Goal: Task Accomplishment & Management: Manage account settings

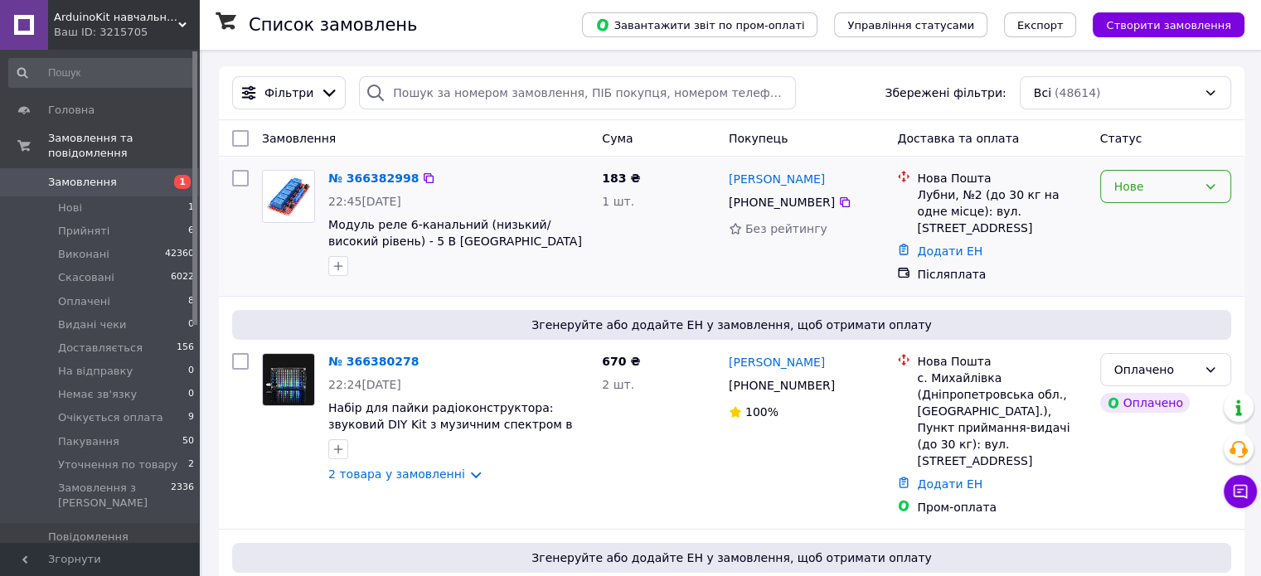
click at [1169, 191] on div "Нове" at bounding box center [1155, 186] width 83 height 18
click at [1152, 221] on li "Прийнято" at bounding box center [1164, 223] width 129 height 30
click at [119, 430] on li "Пакування 50" at bounding box center [102, 441] width 204 height 23
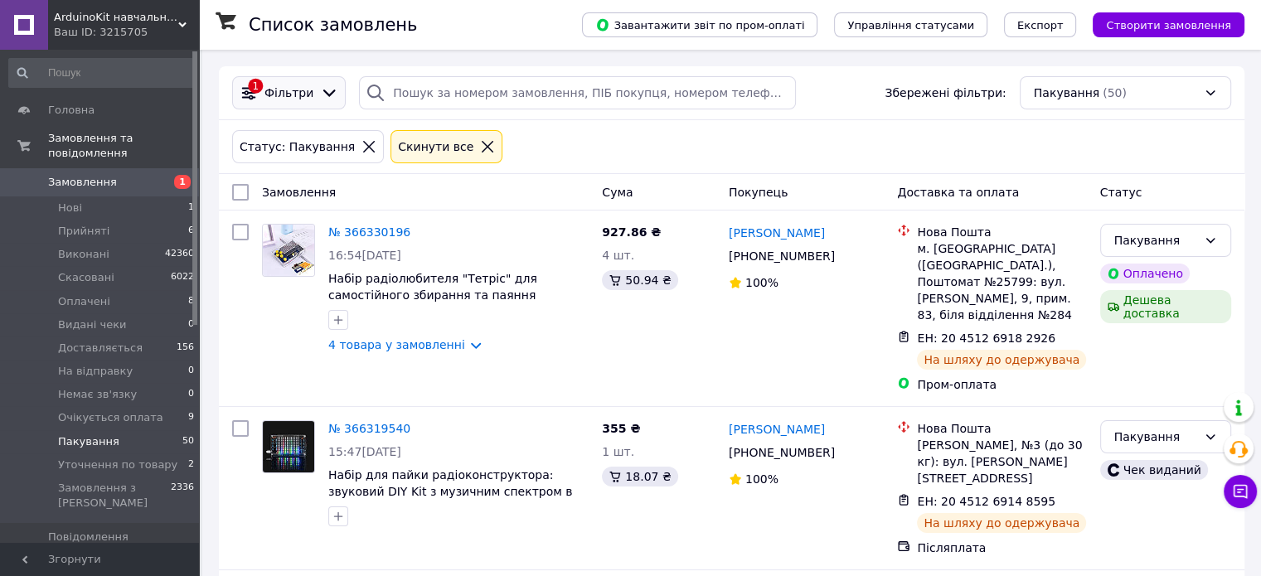
click at [302, 95] on span "Фільтри" at bounding box center [288, 93] width 49 height 17
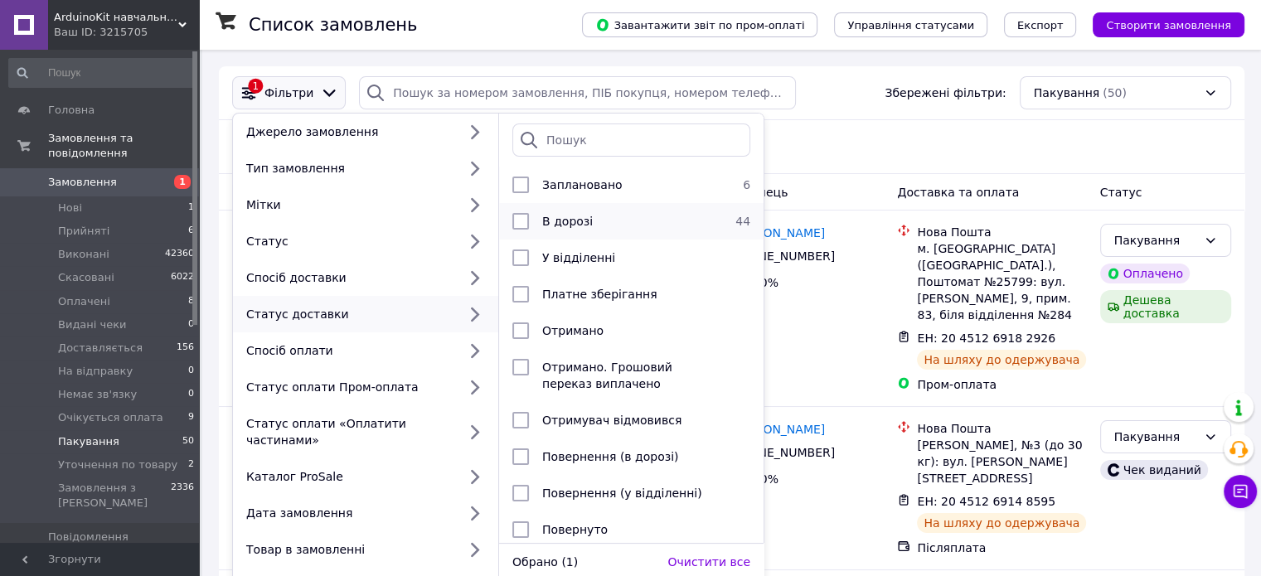
click at [520, 219] on input "checkbox" at bounding box center [520, 221] width 17 height 17
checkbox input "true"
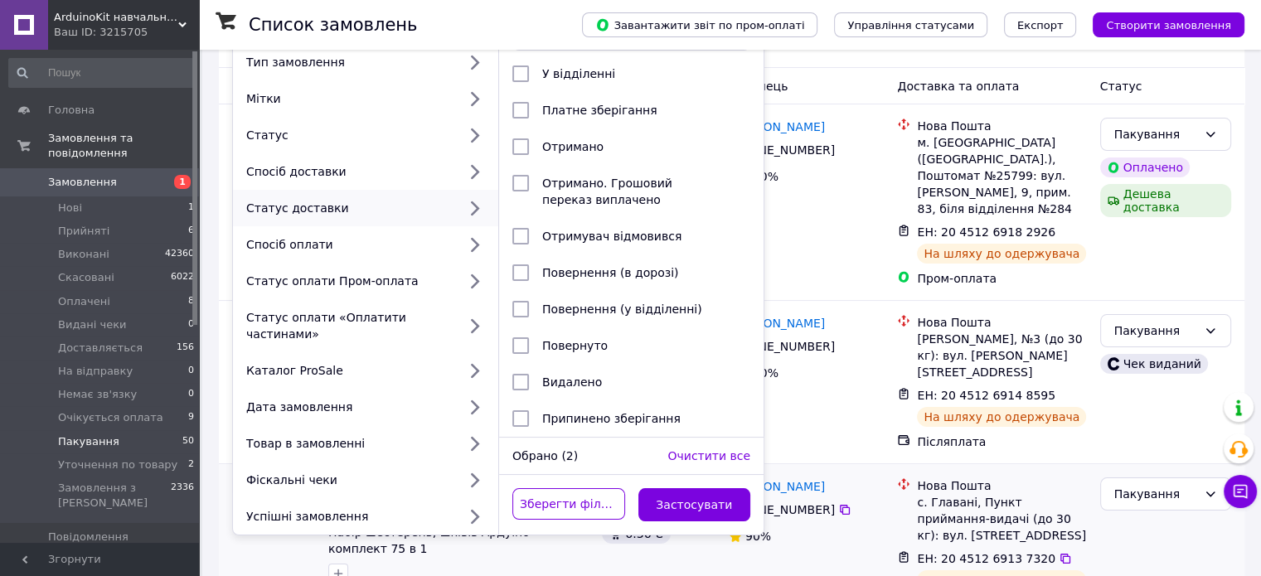
scroll to position [166, 0]
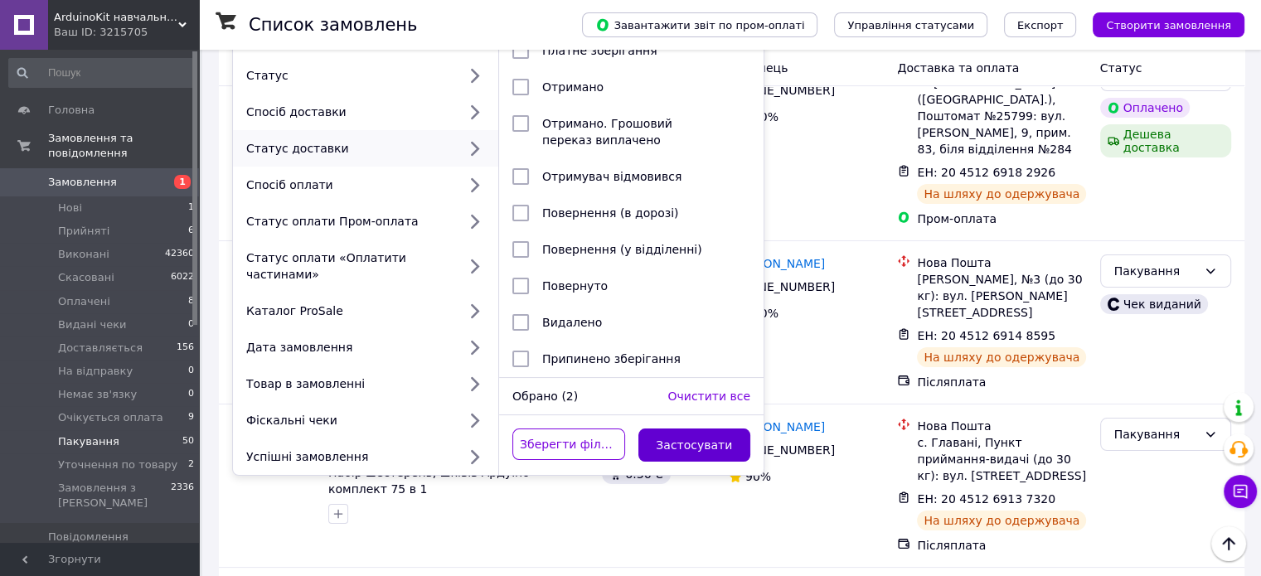
click at [706, 429] on button "Застосувати" at bounding box center [694, 445] width 113 height 33
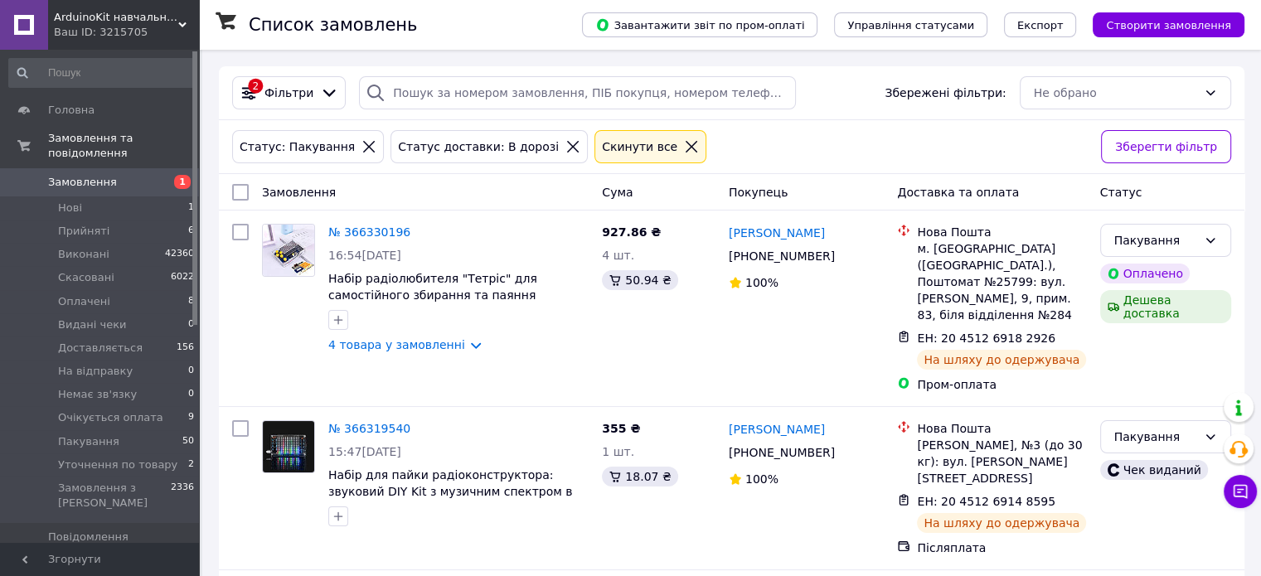
click at [235, 188] on input "checkbox" at bounding box center [240, 192] width 17 height 17
checkbox input "true"
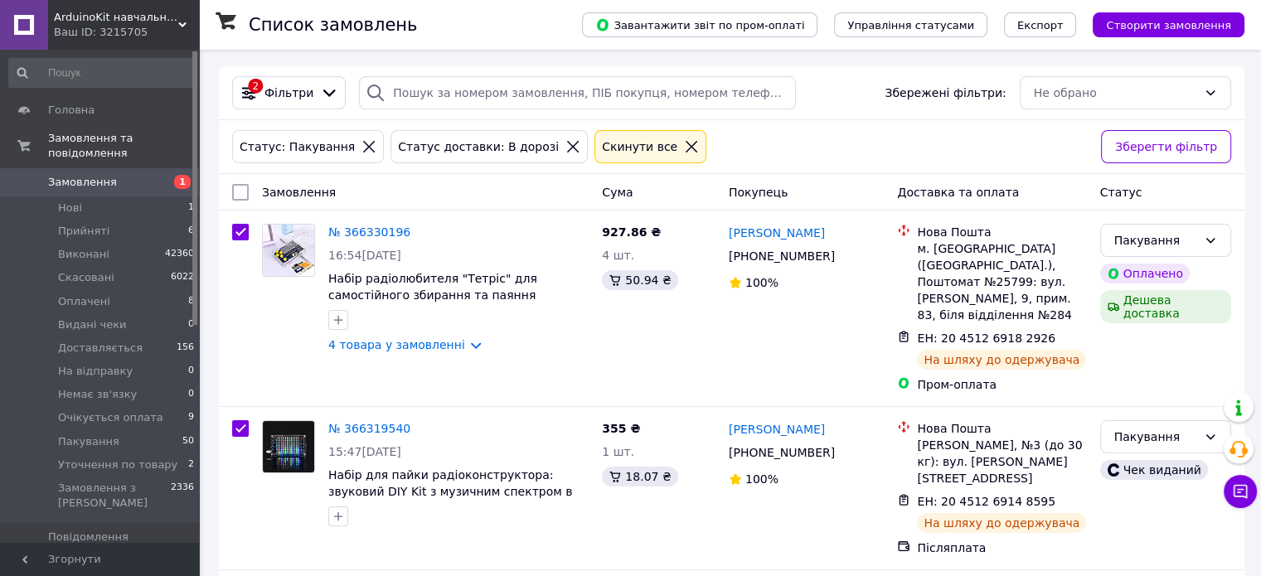
checkbox input "true"
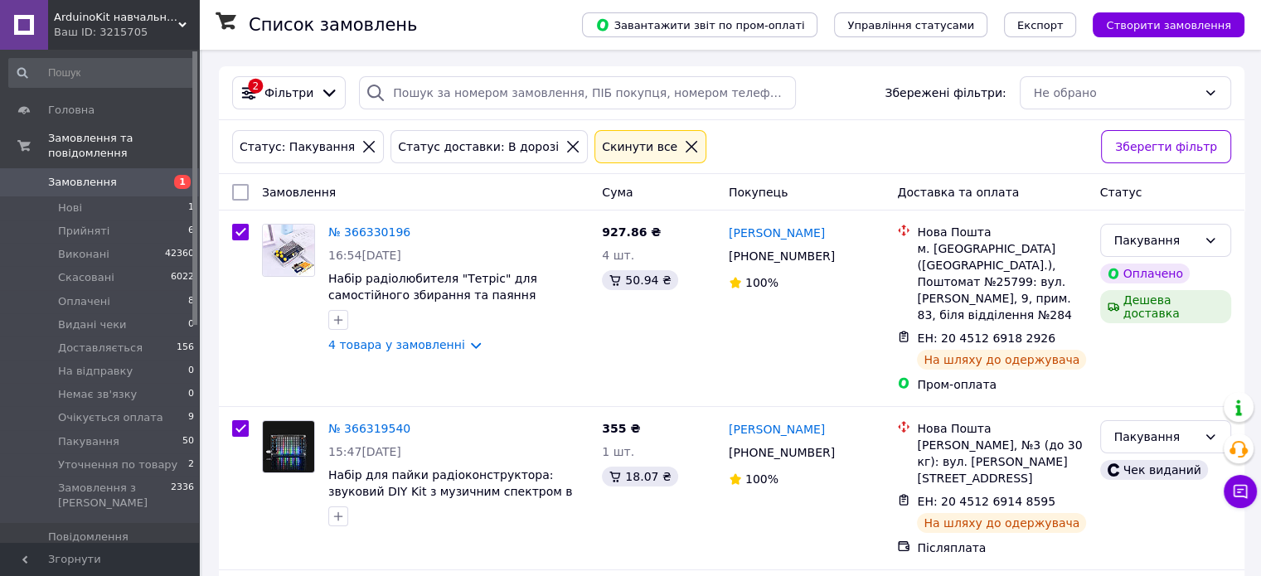
checkbox input "true"
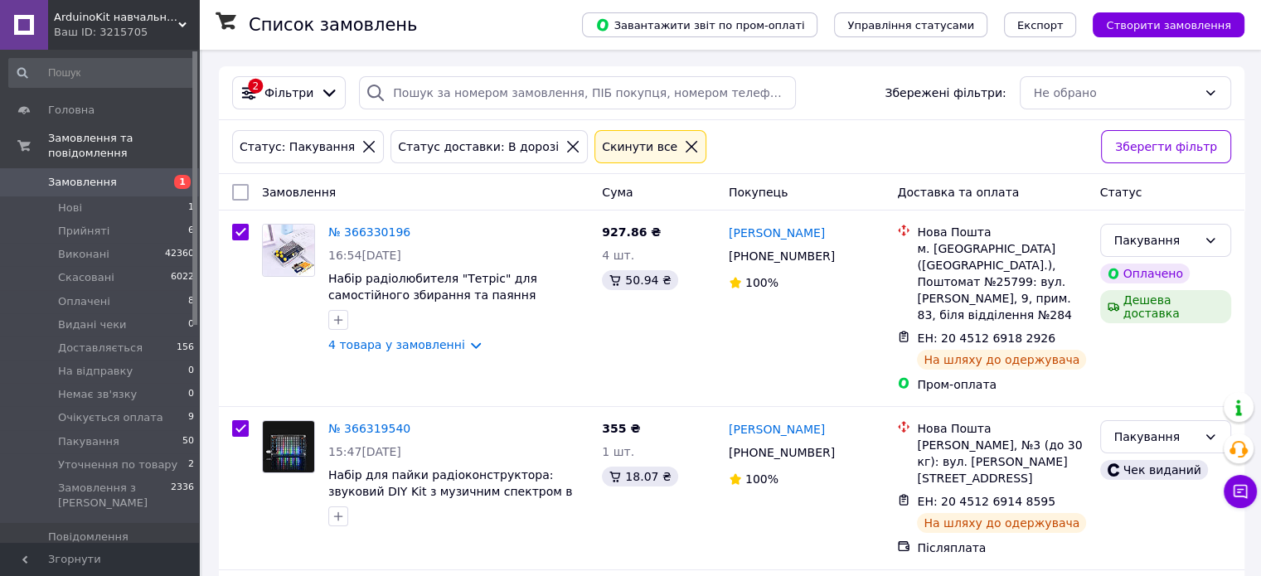
checkbox input "true"
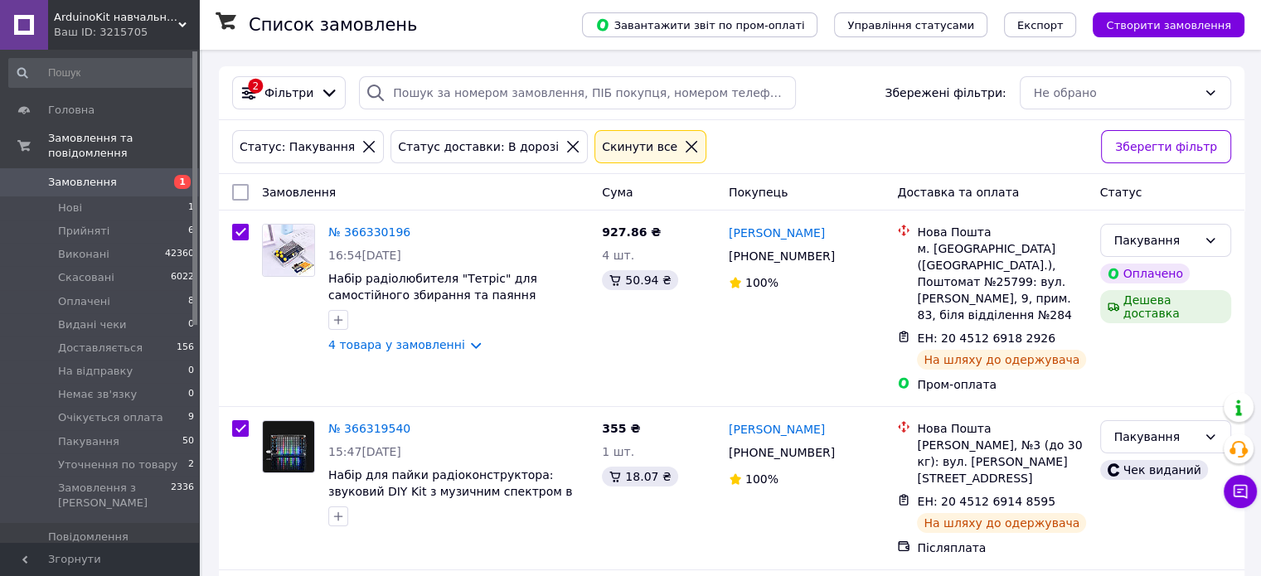
checkbox input "true"
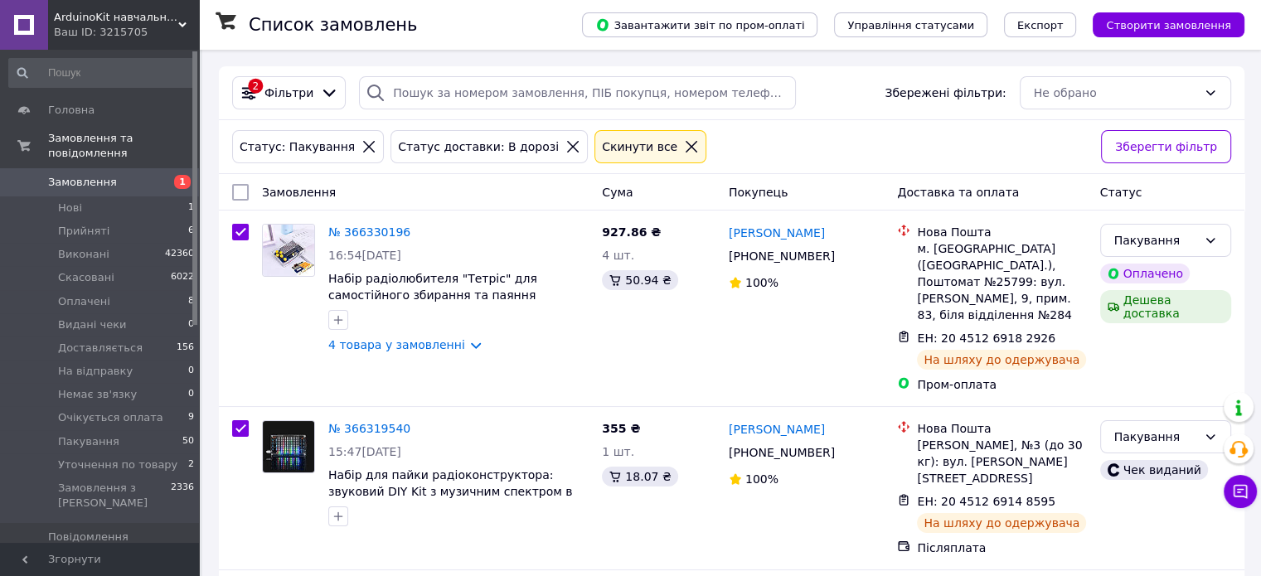
checkbox input "true"
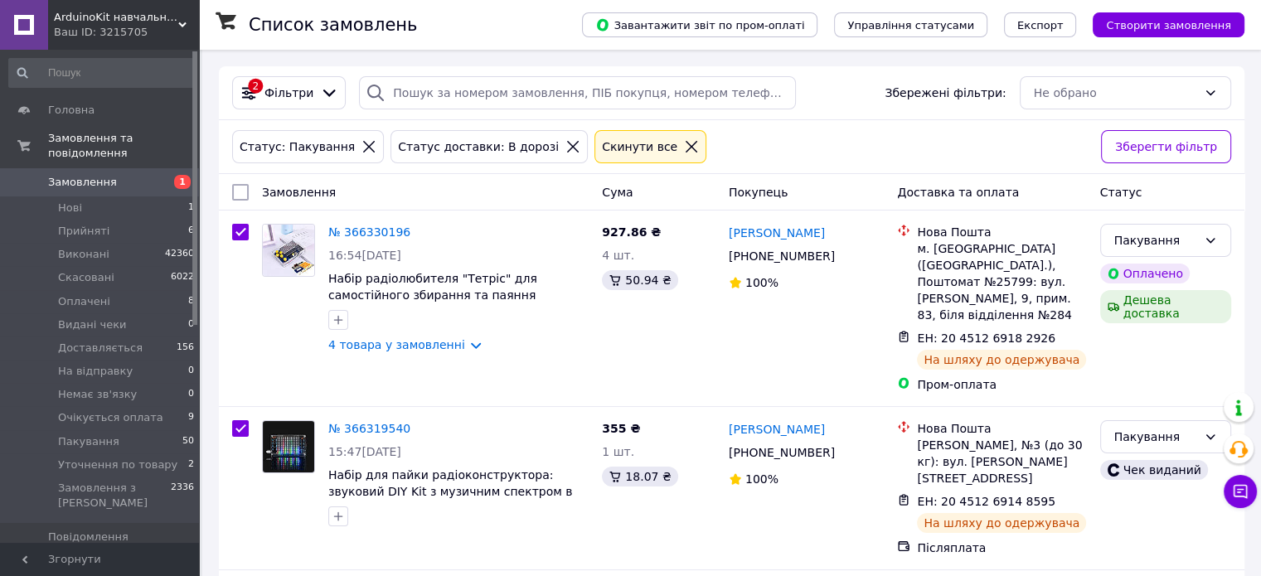
checkbox input "true"
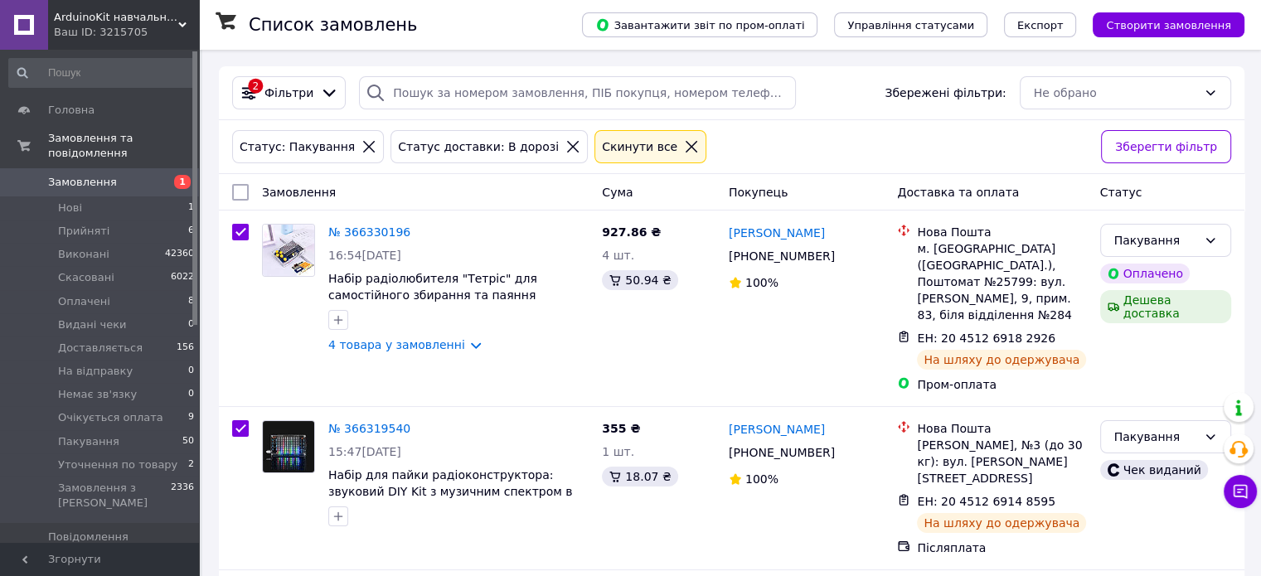
checkbox input "true"
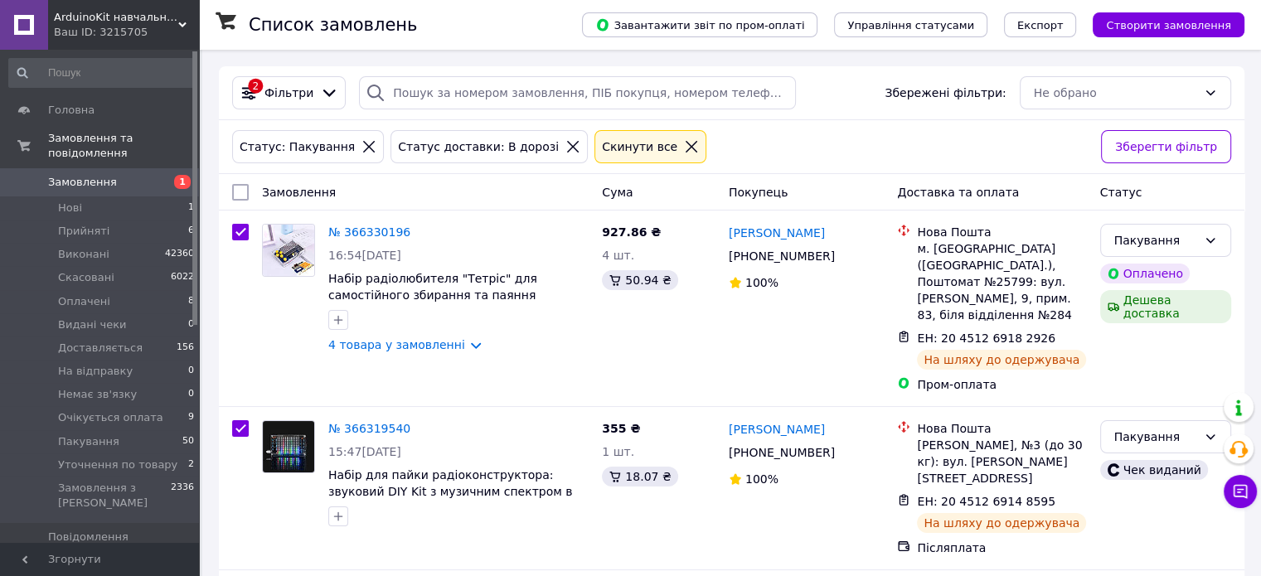
checkbox input "true"
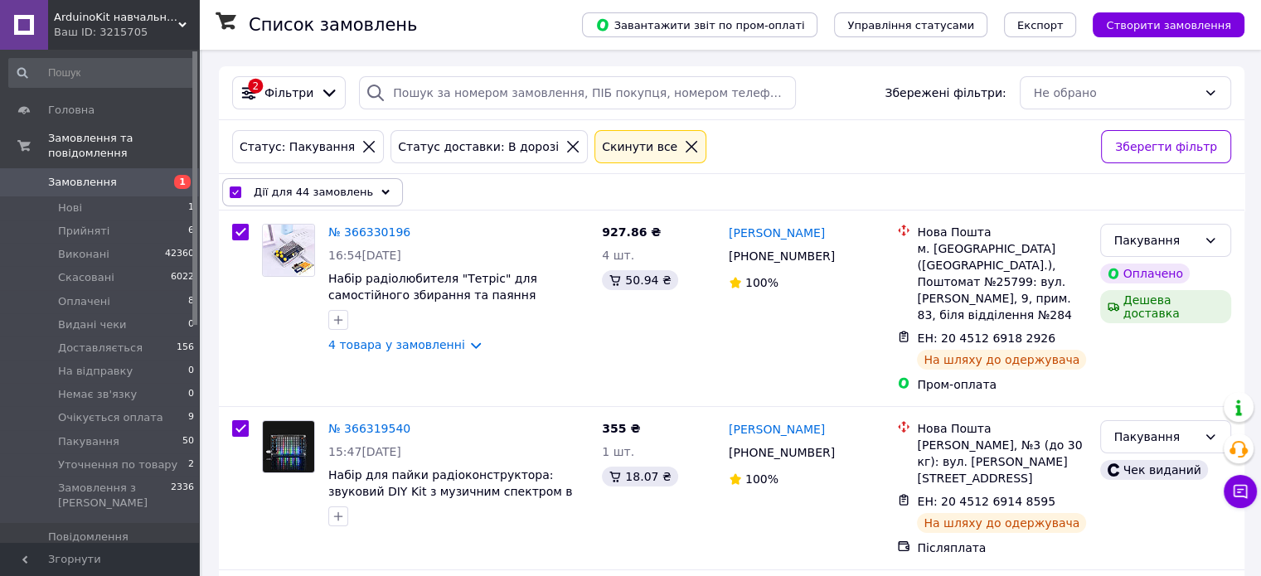
click at [322, 188] on span "Дії для 44 замовлень" at bounding box center [313, 192] width 119 height 17
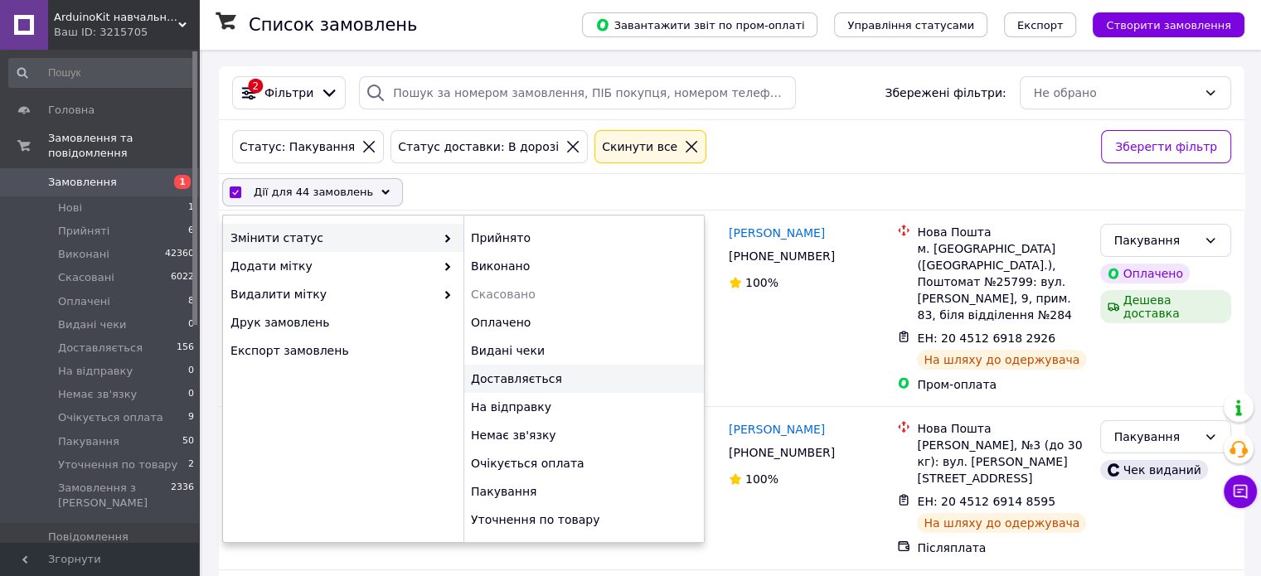
click at [509, 378] on div "Доставляється" at bounding box center [583, 379] width 240 height 28
checkbox input "false"
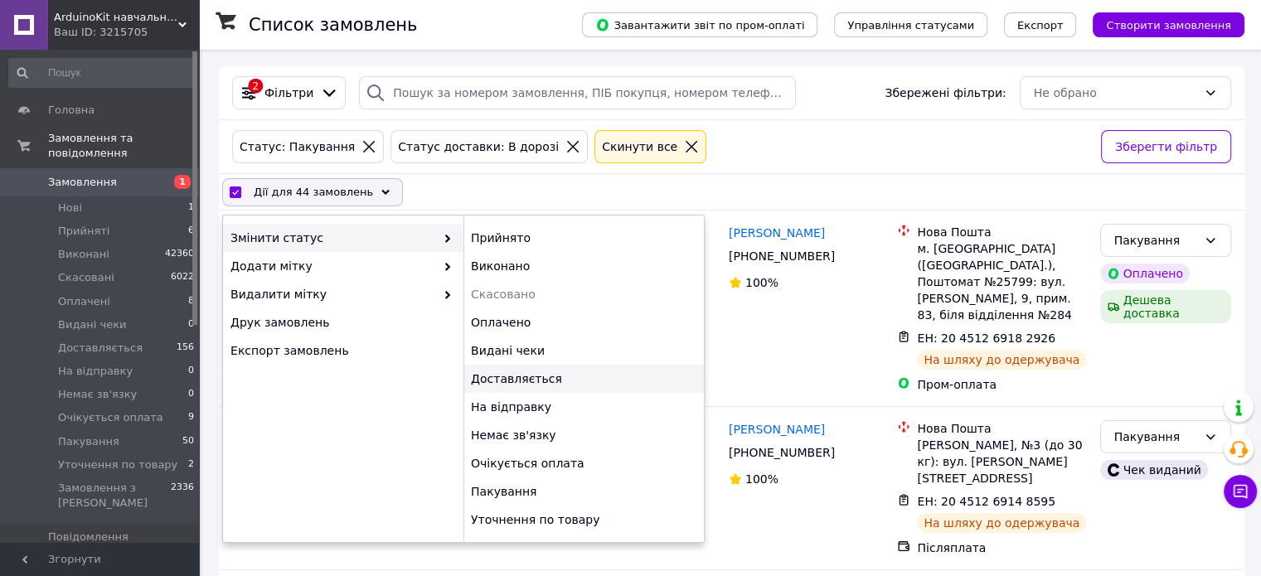
checkbox input "false"
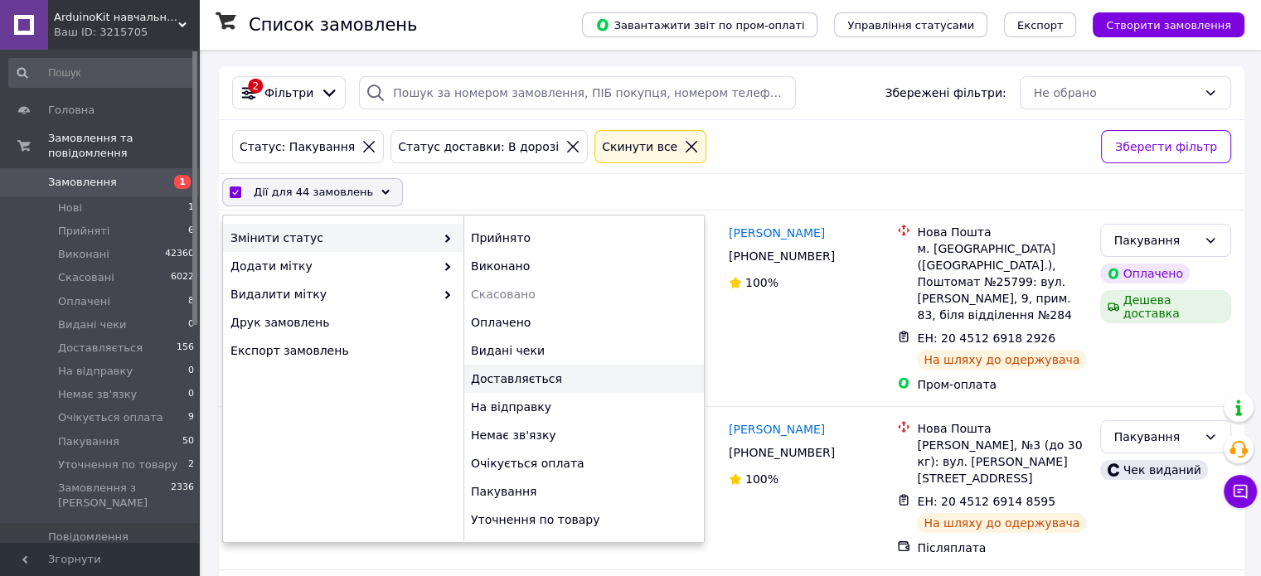
checkbox input "false"
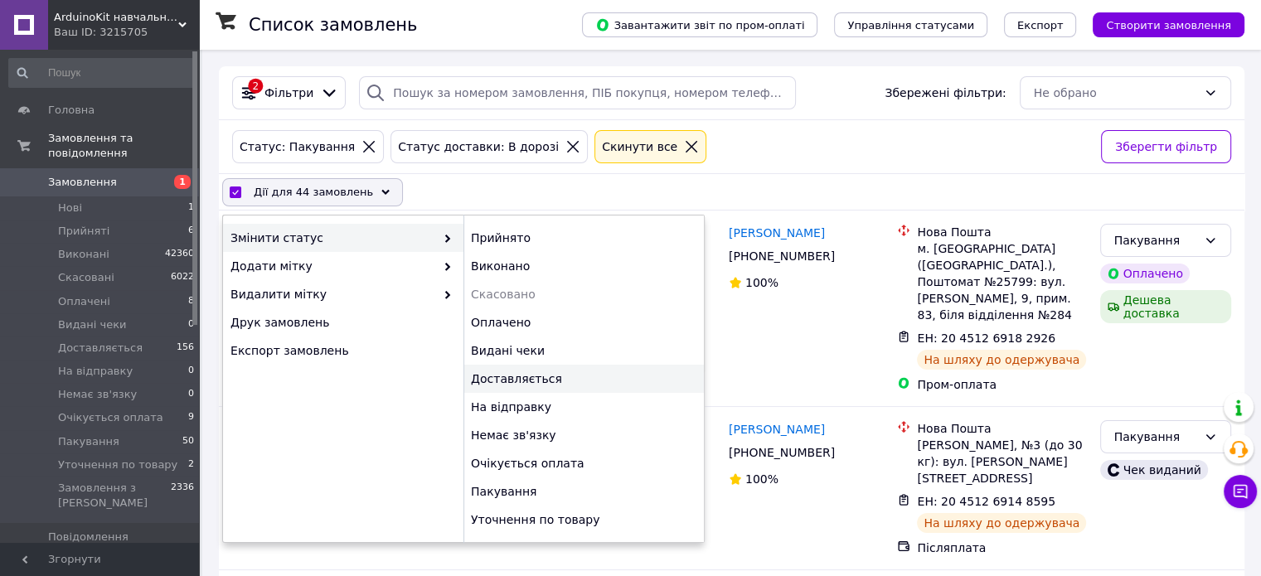
checkbox input "false"
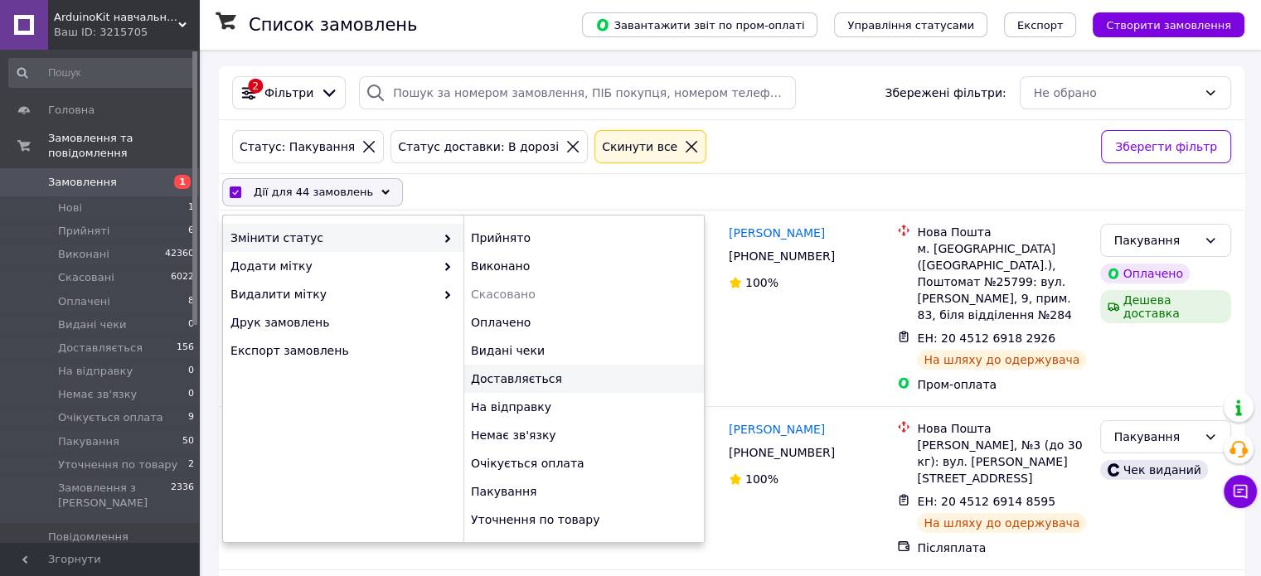
checkbox input "false"
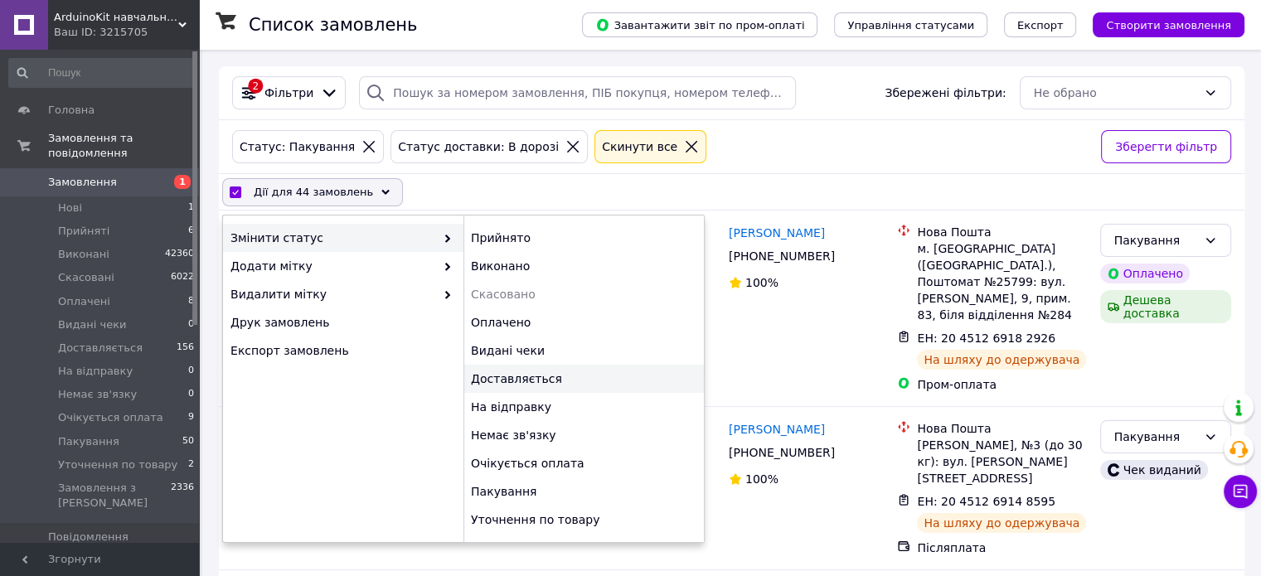
checkbox input "false"
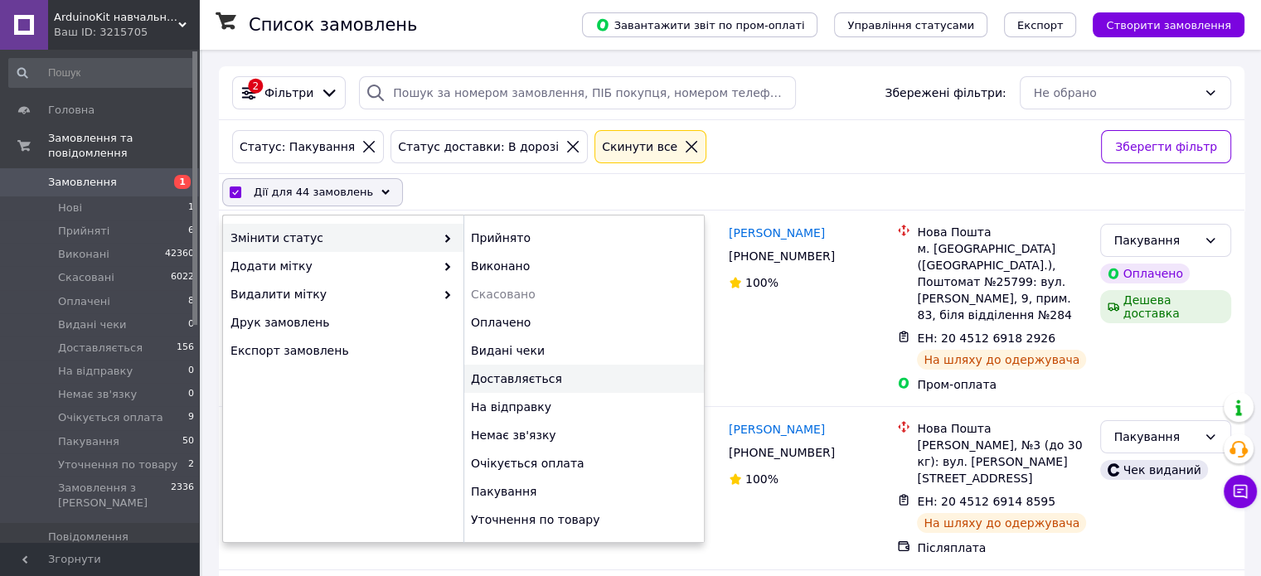
checkbox input "false"
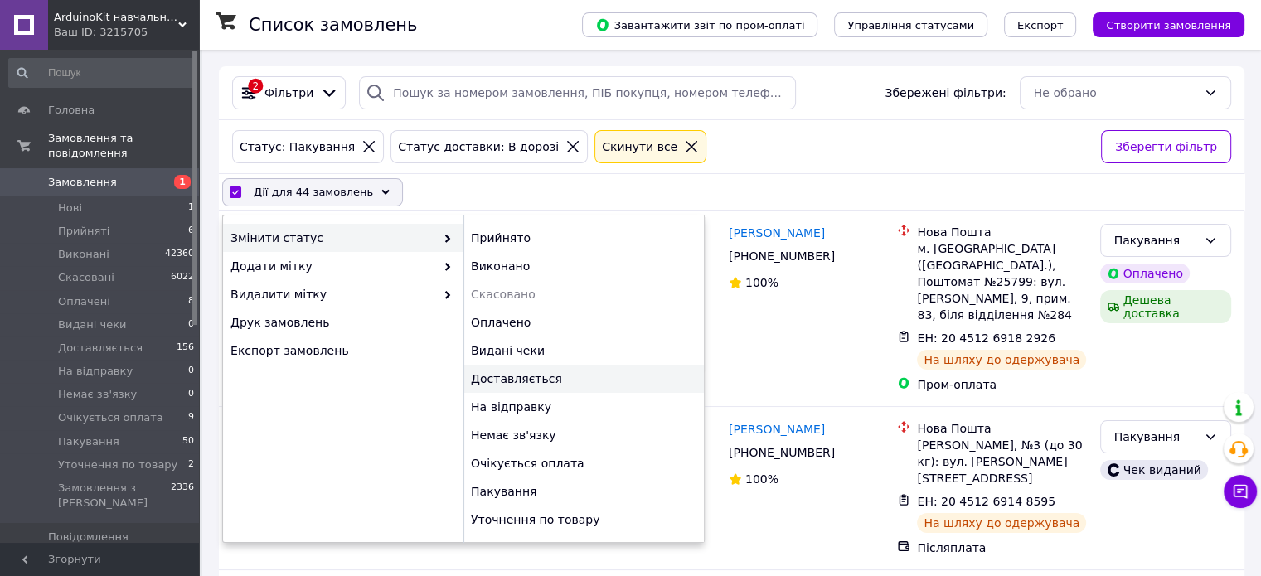
checkbox input "false"
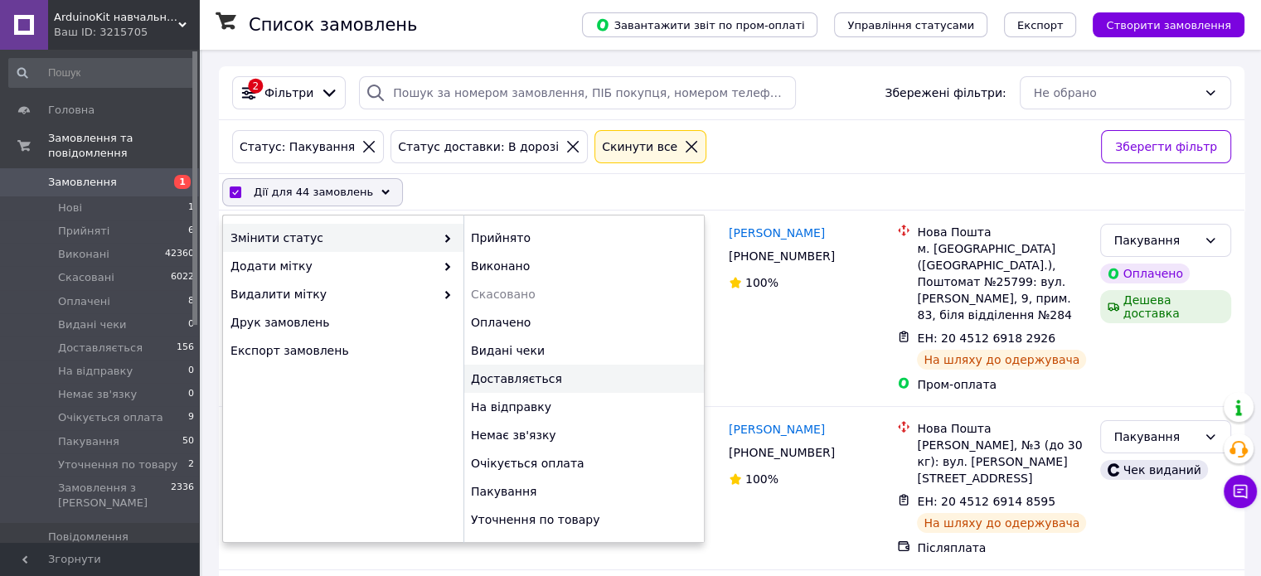
checkbox input "false"
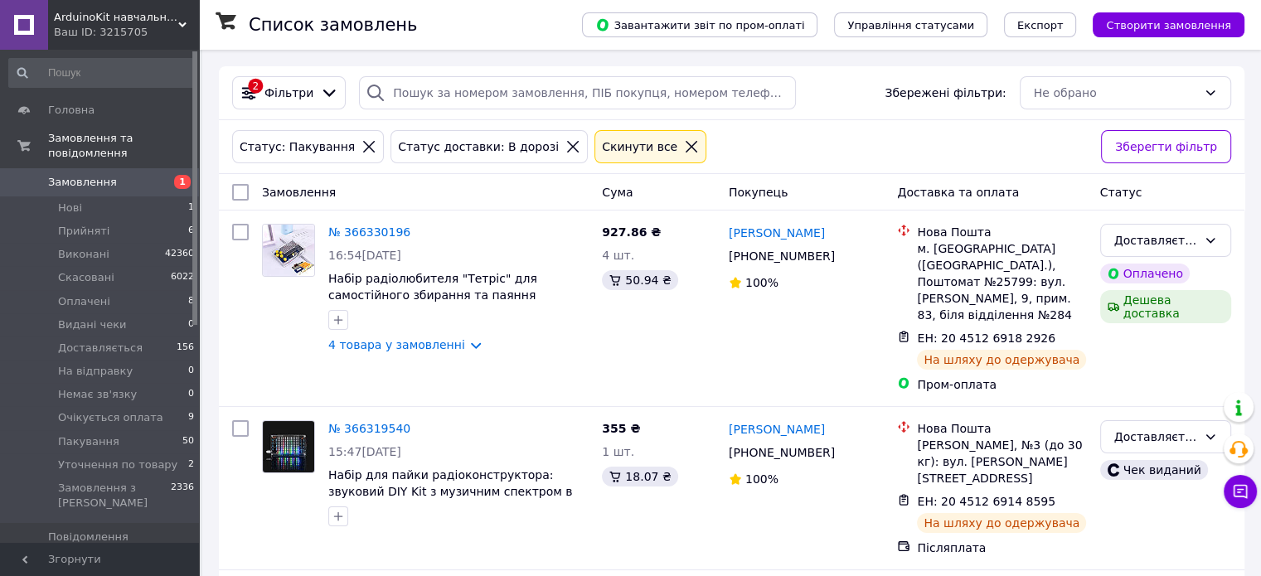
click at [57, 559] on span "Товари та послуги" at bounding box center [100, 566] width 105 height 15
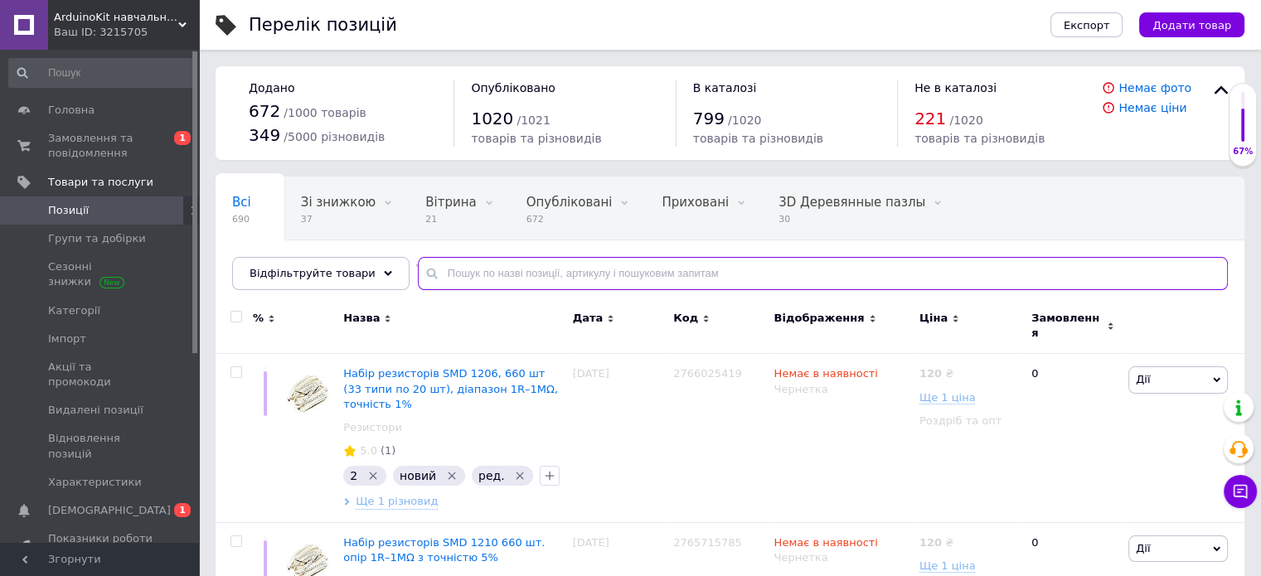
click at [460, 268] on input "text" at bounding box center [823, 273] width 810 height 33
type input "H"
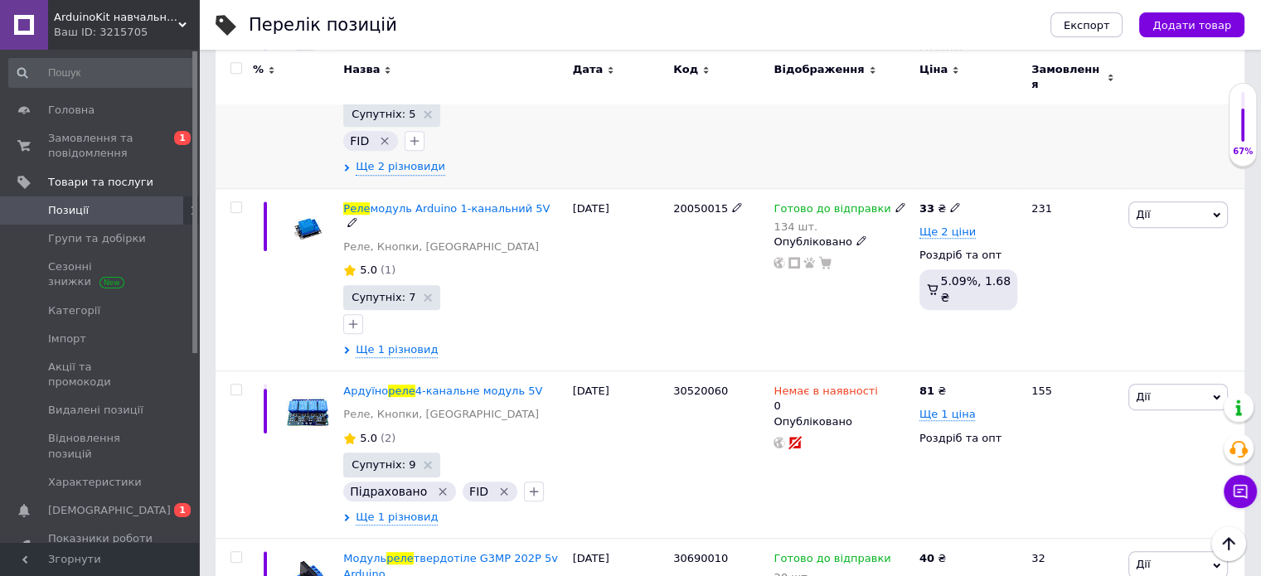
scroll to position [1078, 0]
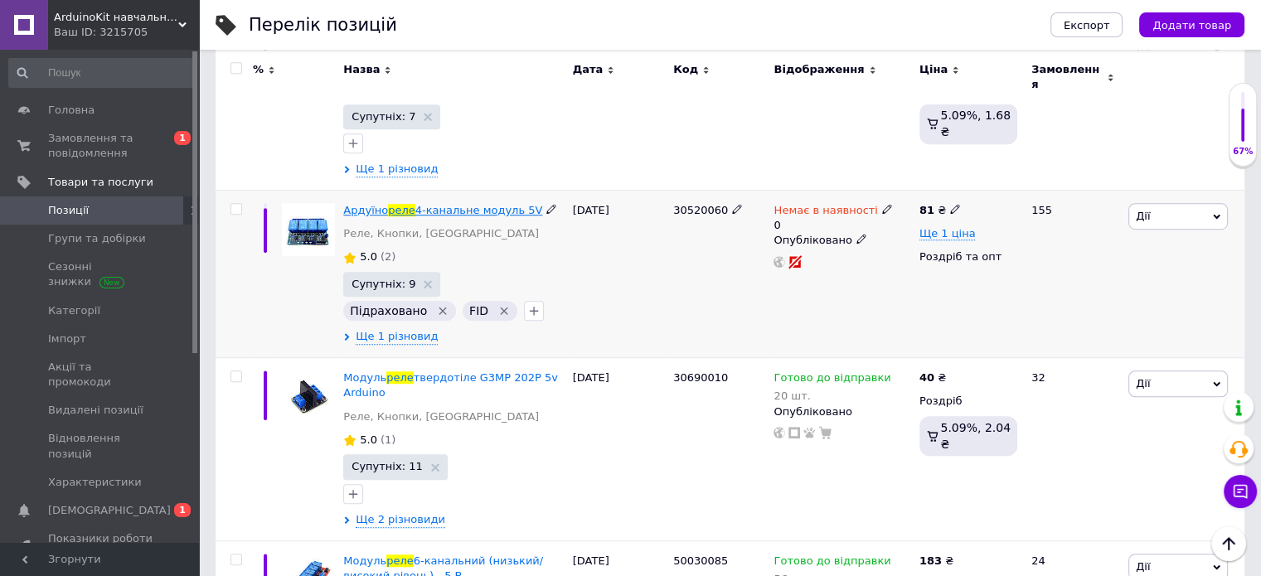
type input "Реле"
click at [481, 204] on span "4-канальне модуль 5V" at bounding box center [479, 210] width 128 height 12
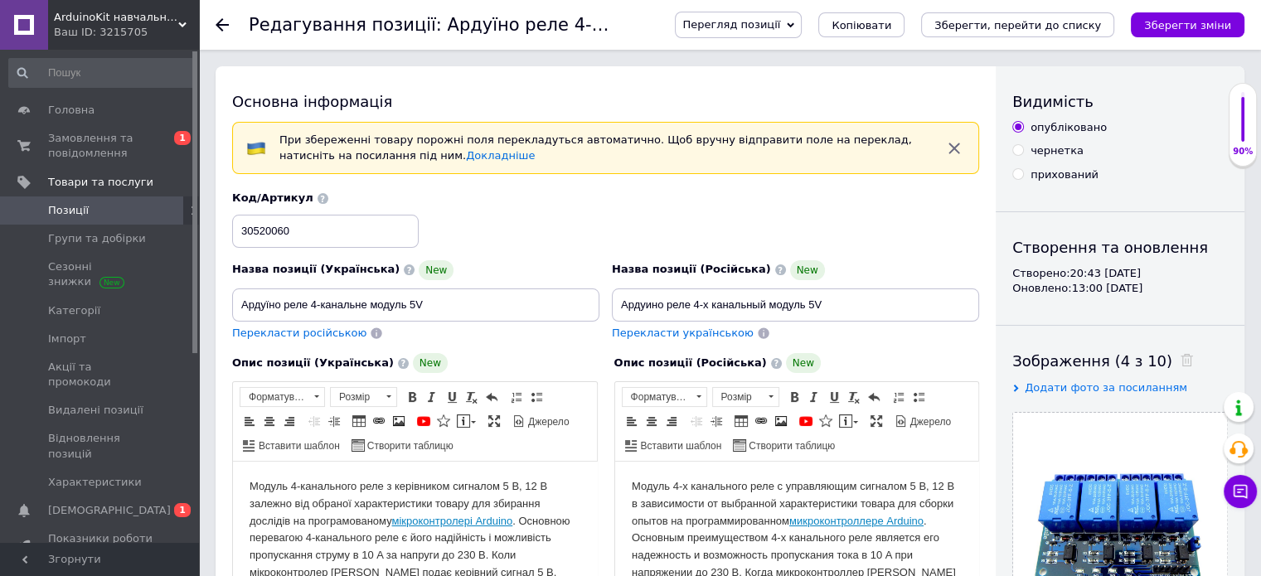
click at [796, 13] on span "Перегляд позиції" at bounding box center [738, 25] width 127 height 27
click at [803, 77] on li "Зберегти та переглянути на маркетплейсі" at bounding box center [805, 79] width 259 height 23
checkbox input "true"
type textarea "Поліетиленове паковання"
type textarea "Полиэтиленовая упаковка"
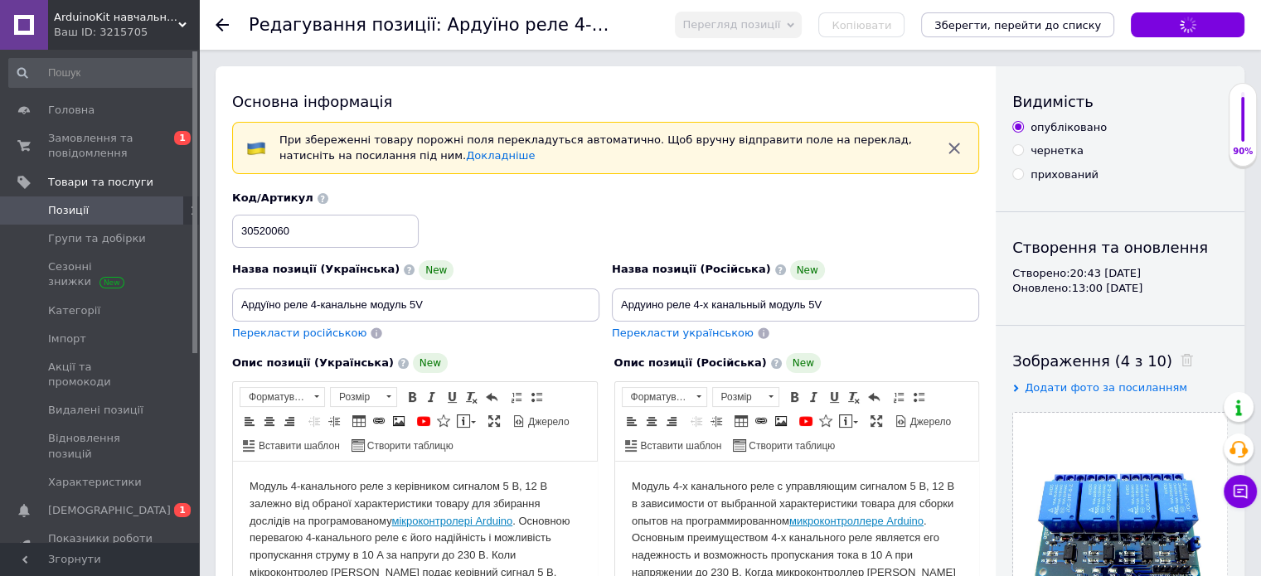
checkbox input "true"
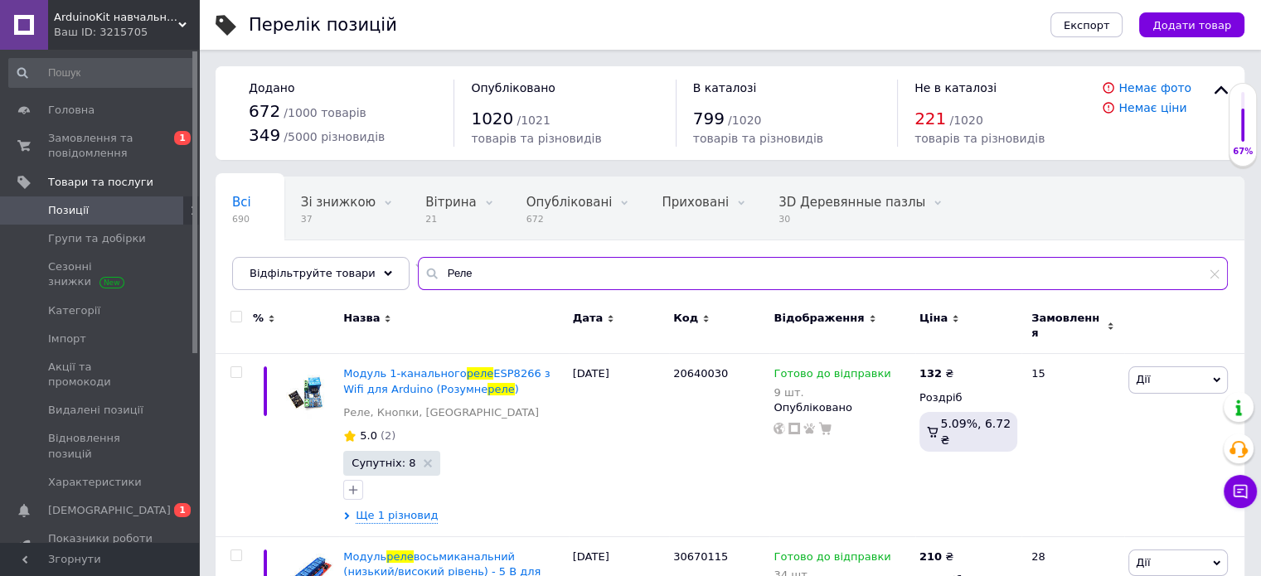
drag, startPoint x: 465, startPoint y: 274, endPoint x: 389, endPoint y: 273, distance: 76.3
click at [391, 274] on div "Всі 690 Зі знижкою 37 Видалити Редагувати Вітрина 21 Видалити Редагувати Опублі…" at bounding box center [730, 234] width 1029 height 114
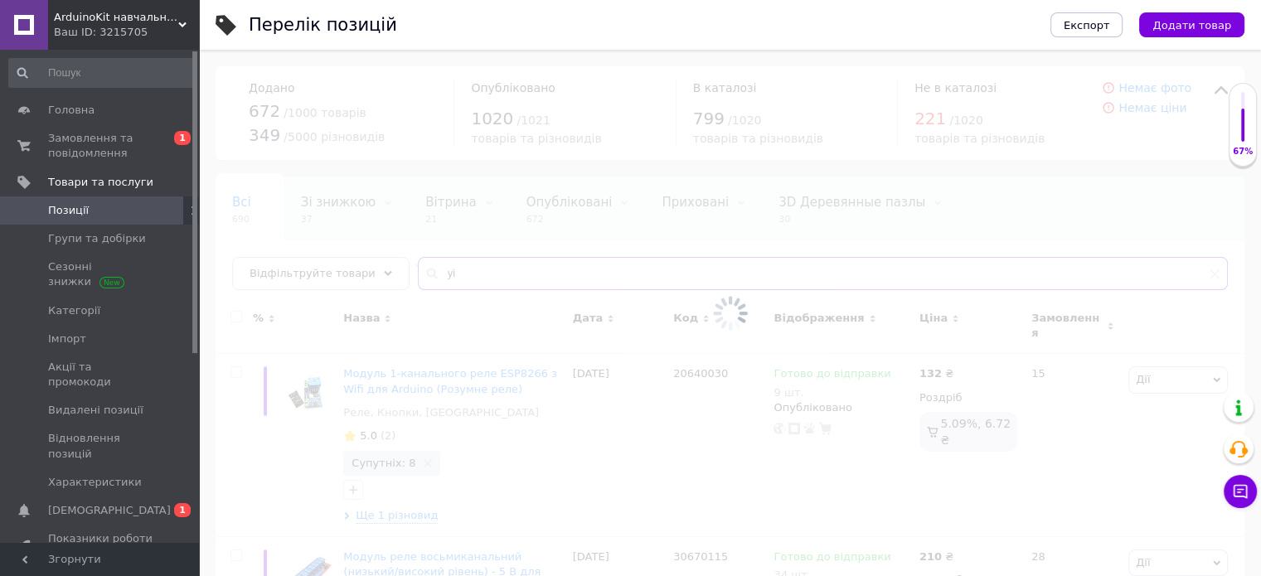
type input "у"
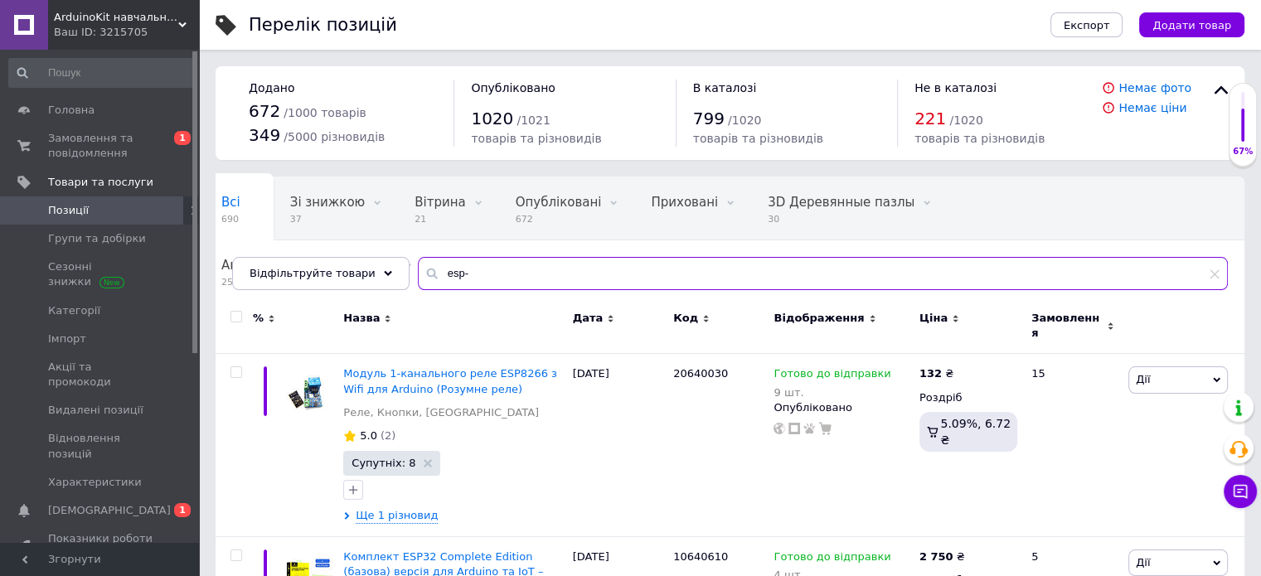
drag, startPoint x: 466, startPoint y: 274, endPoint x: 421, endPoint y: 278, distance: 44.9
click at [421, 278] on input "esp-" at bounding box center [823, 273] width 810 height 33
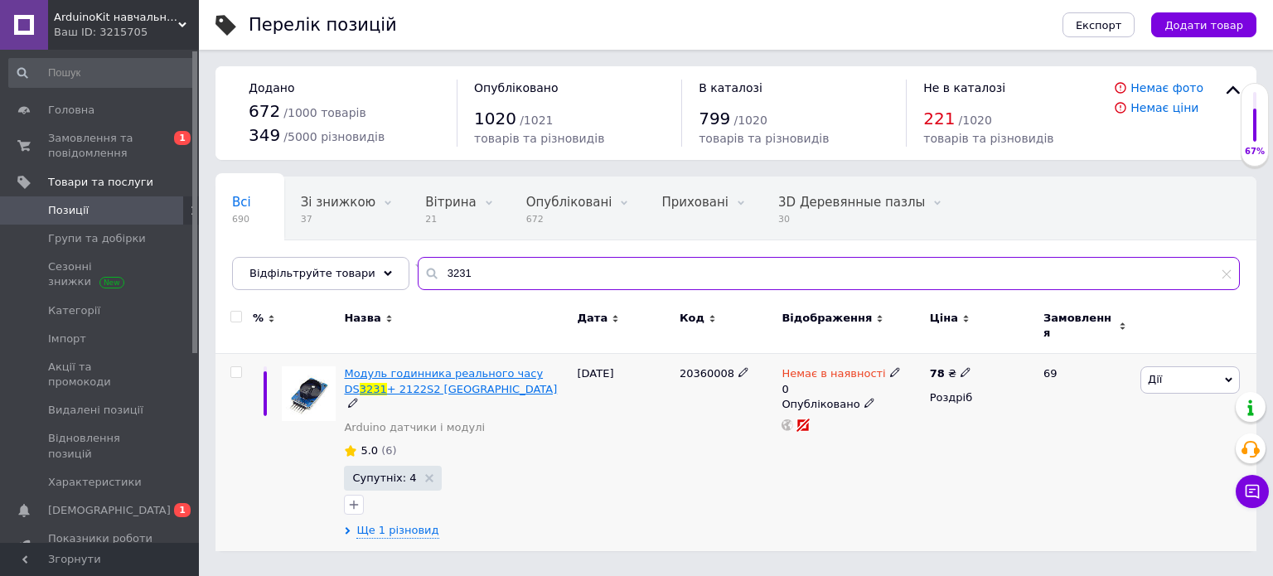
type input "3231"
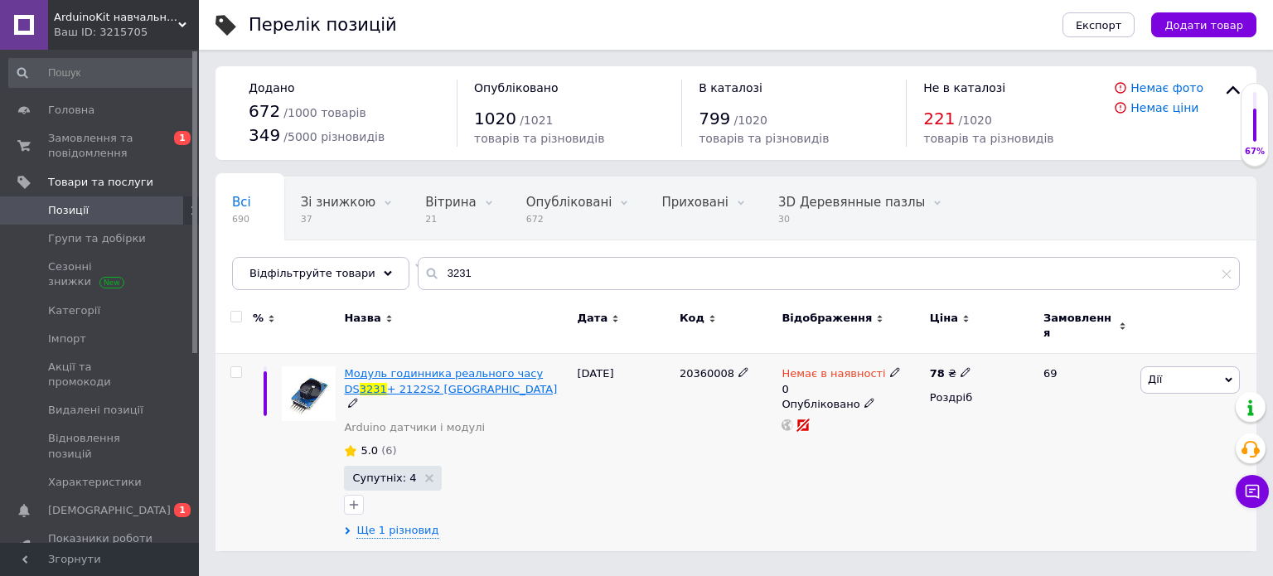
click at [388, 367] on span "Модуль годинника реального часу DS" at bounding box center [443, 380] width 199 height 27
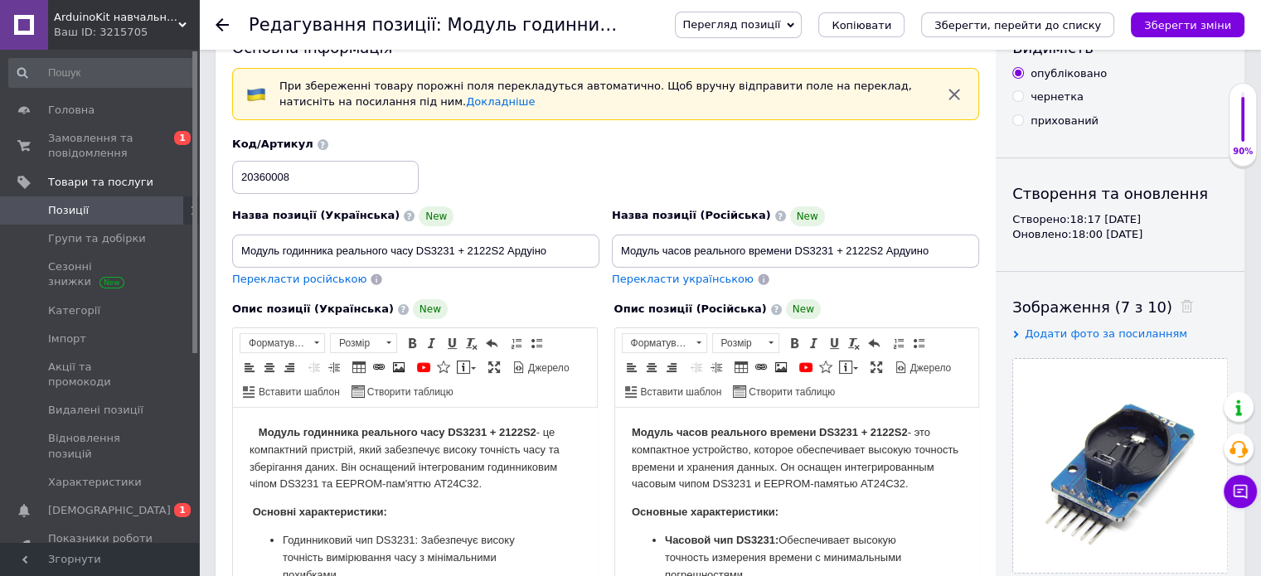
scroll to position [166, 0]
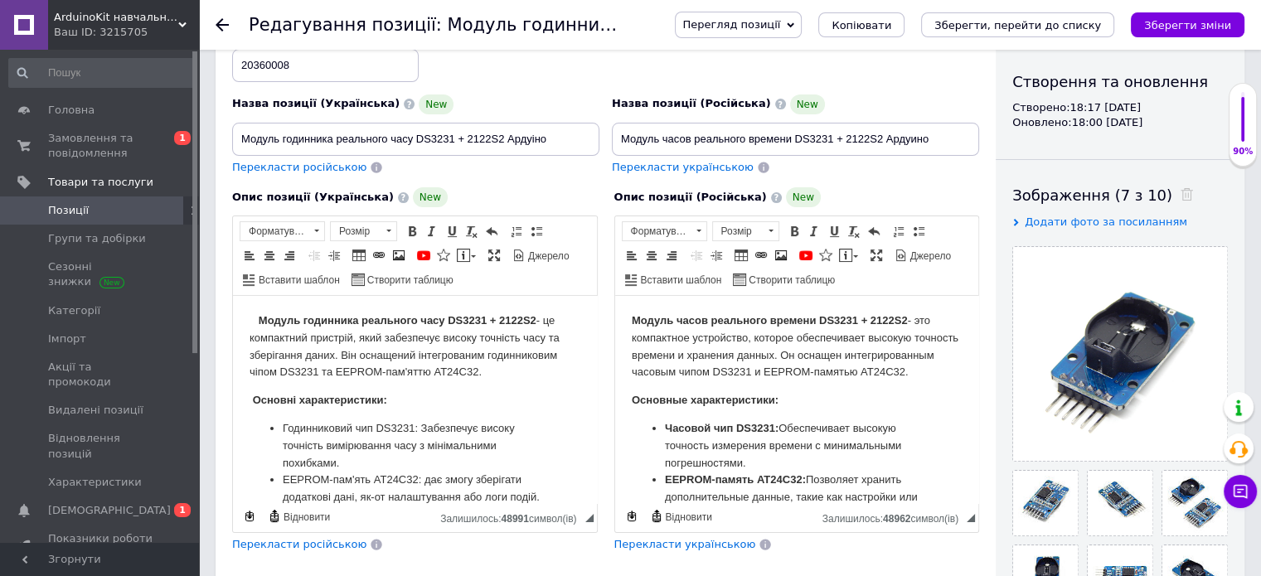
click at [776, 27] on span "Перегляд позиції" at bounding box center [731, 24] width 98 height 12
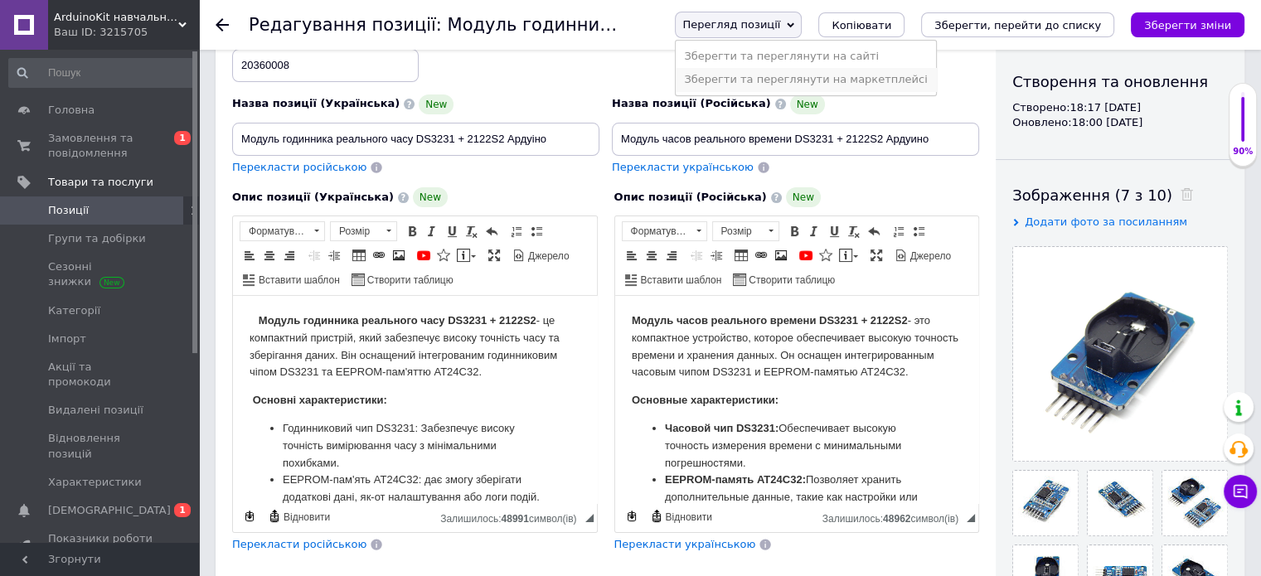
click at [796, 79] on li "Зберегти та переглянути на маркетплейсі" at bounding box center [805, 79] width 259 height 23
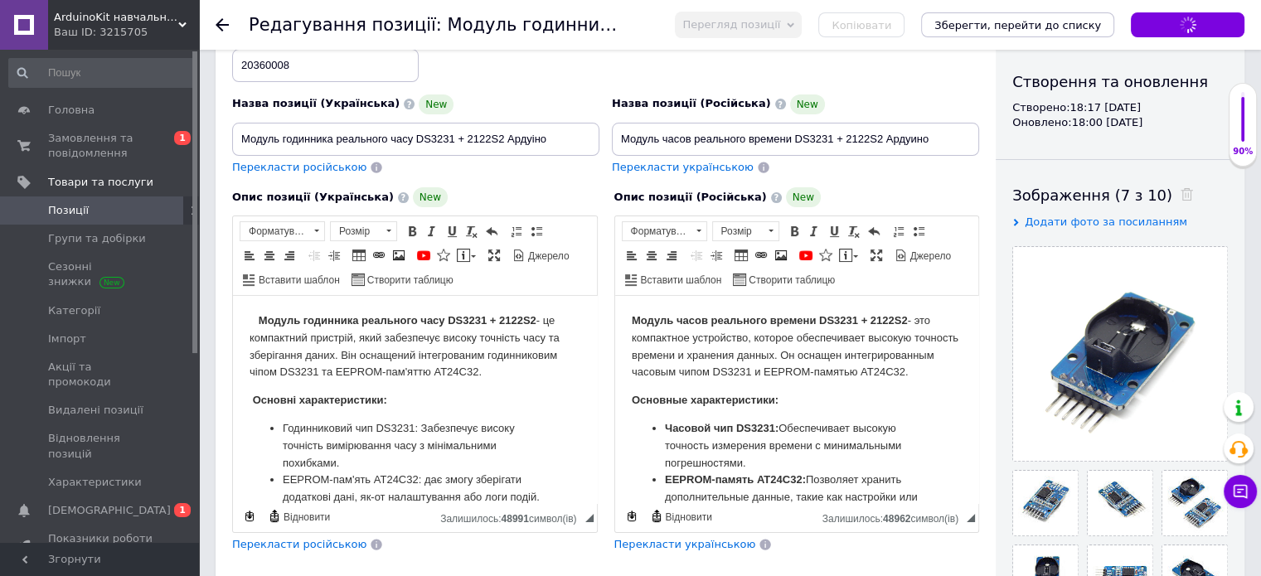
checkbox input "true"
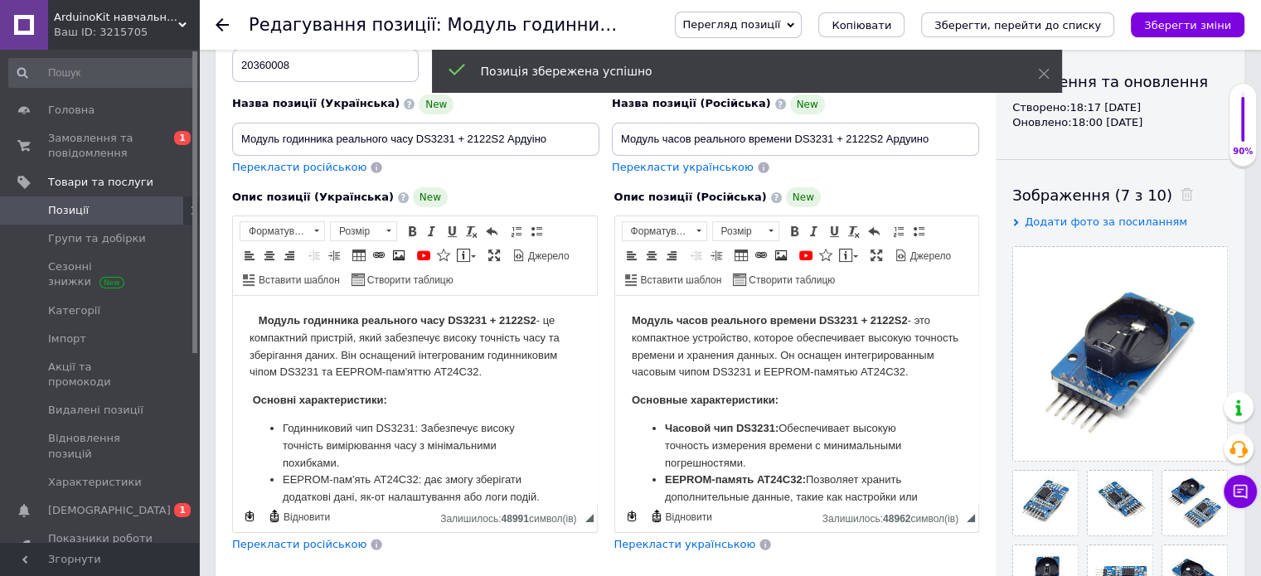
checkbox input "true"
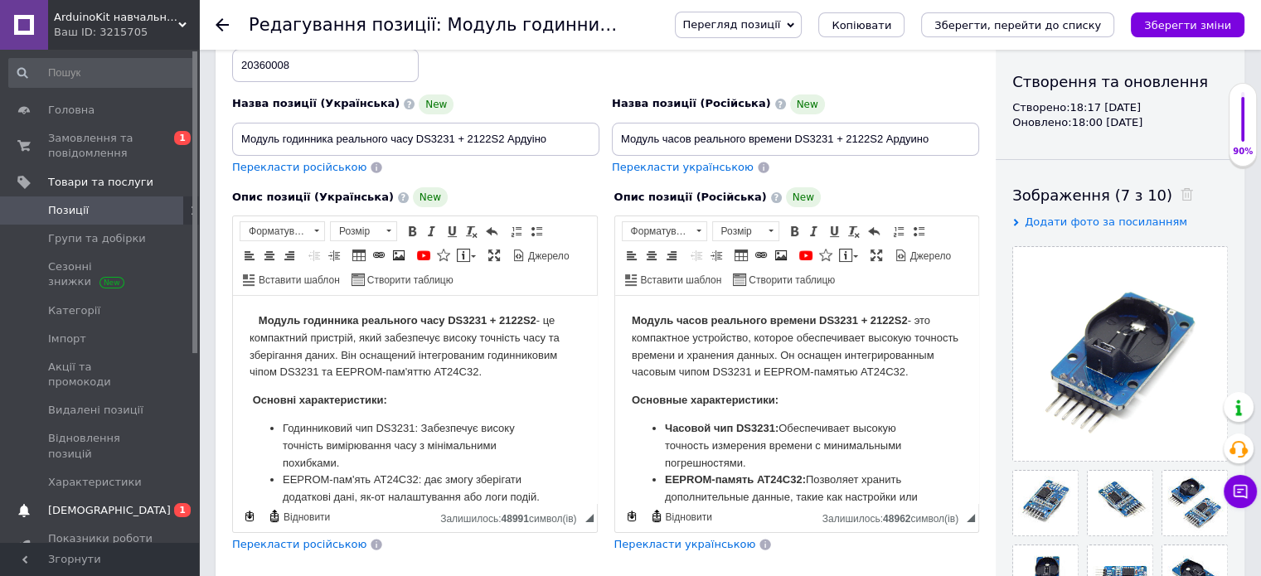
click at [84, 503] on span "[DEMOGRAPHIC_DATA]" at bounding box center [109, 510] width 123 height 15
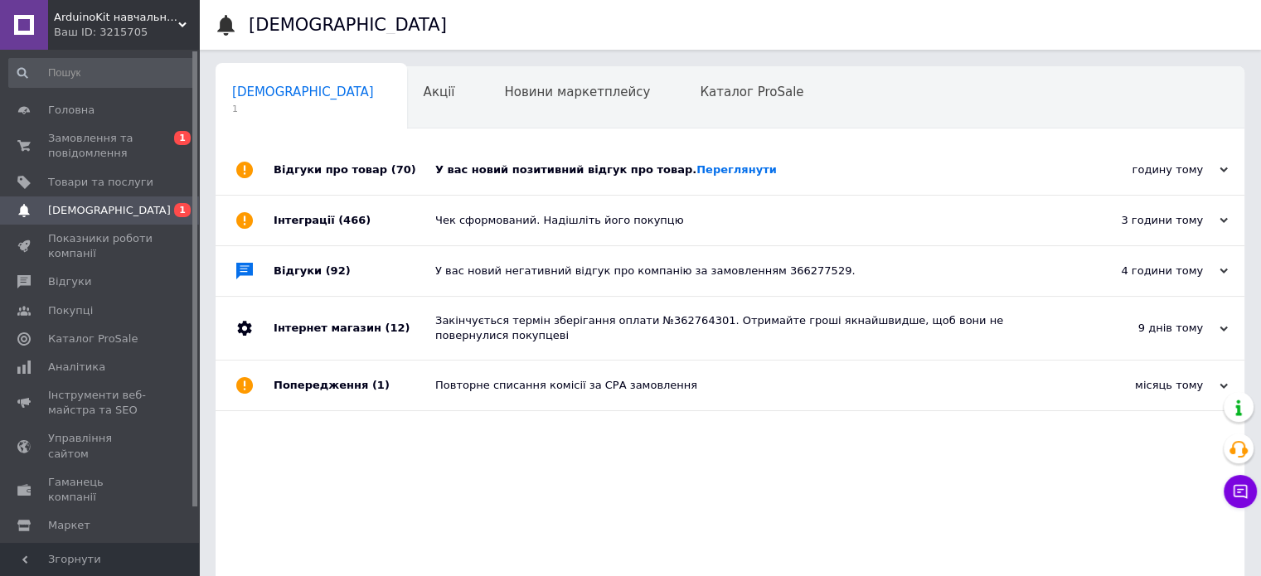
click at [778, 170] on div "У вас новий позитивний відгук про товар. [GEOGRAPHIC_DATA]" at bounding box center [748, 169] width 627 height 15
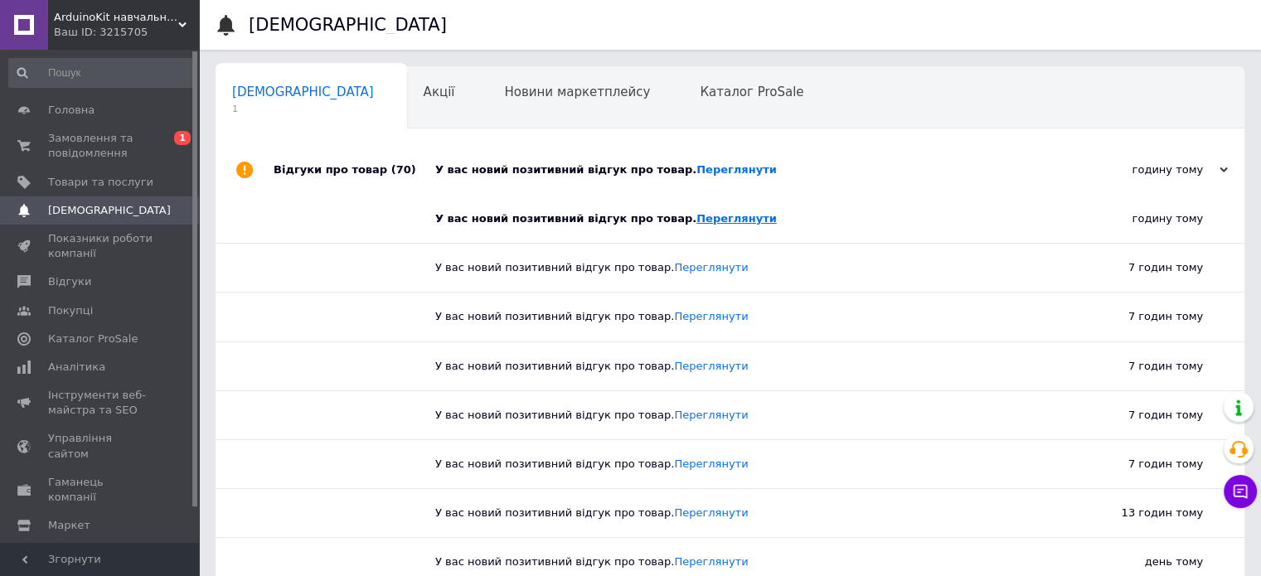
click at [715, 221] on link "Переглянути" at bounding box center [736, 218] width 80 height 12
